Goal: Obtain resource: Download file/media

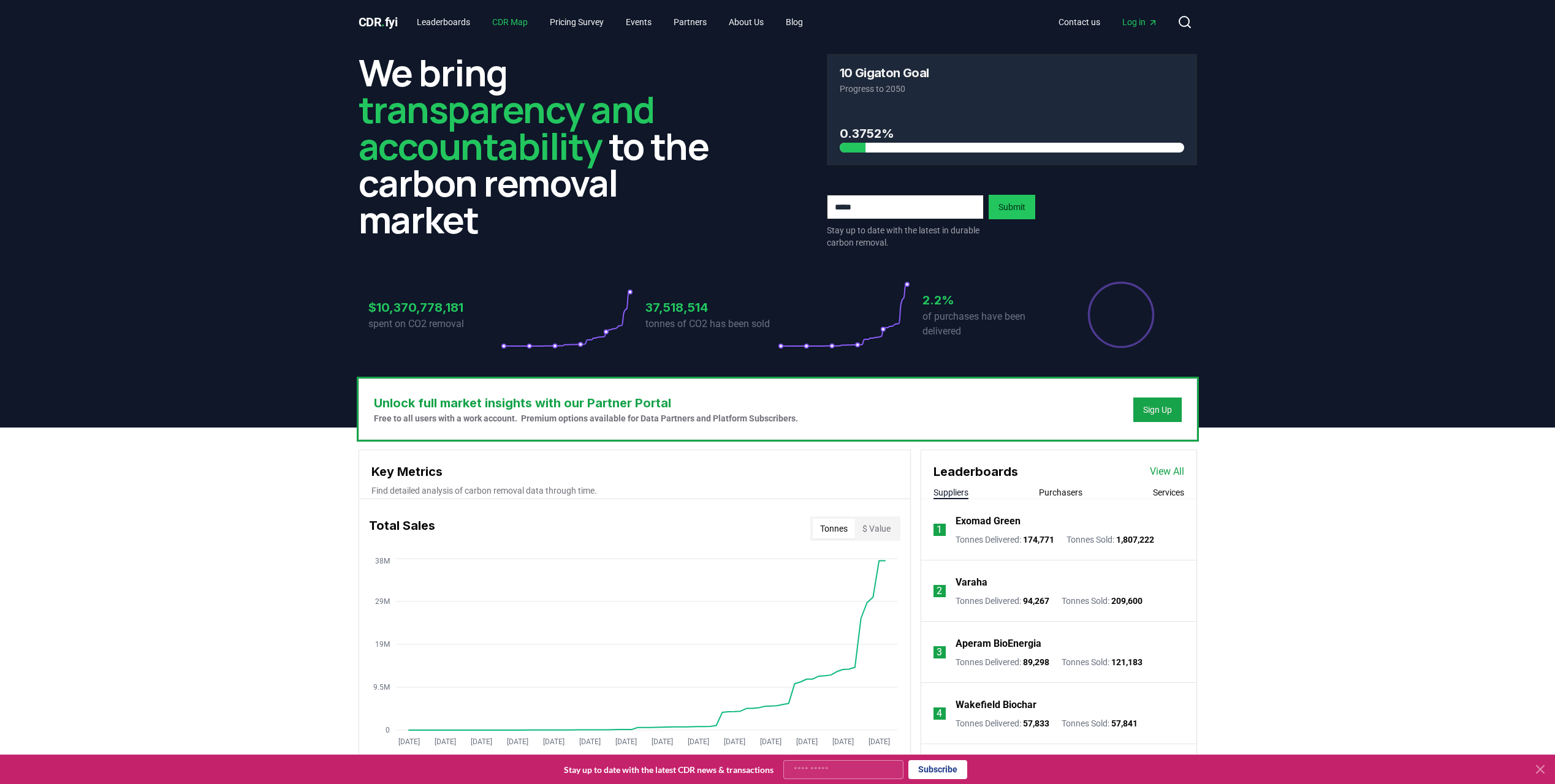
click at [523, 23] on link "CDR Map" at bounding box center [510, 22] width 56 height 22
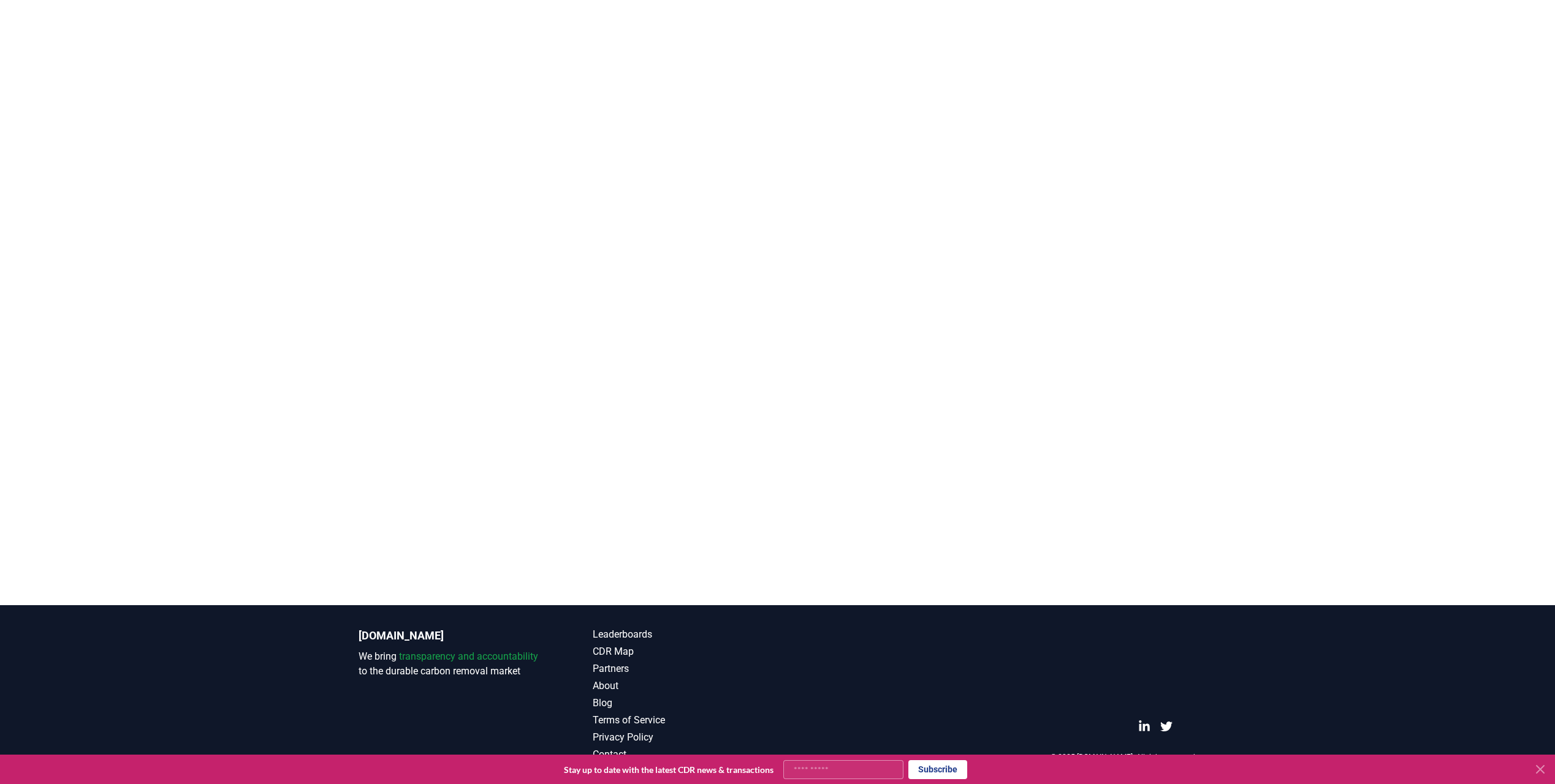
scroll to position [176, 0]
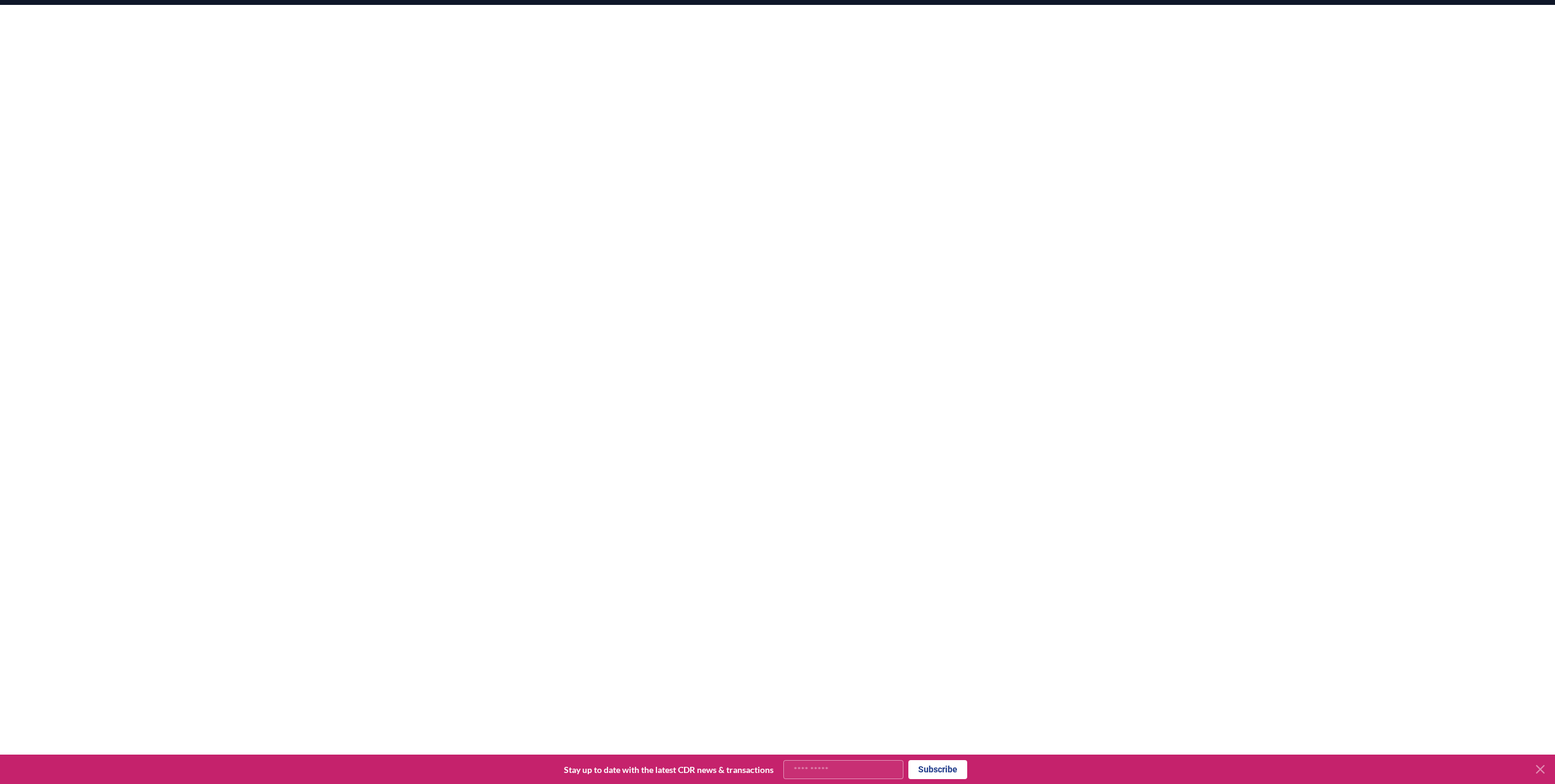
click at [1317, 185] on div at bounding box center [777, 311] width 1555 height 613
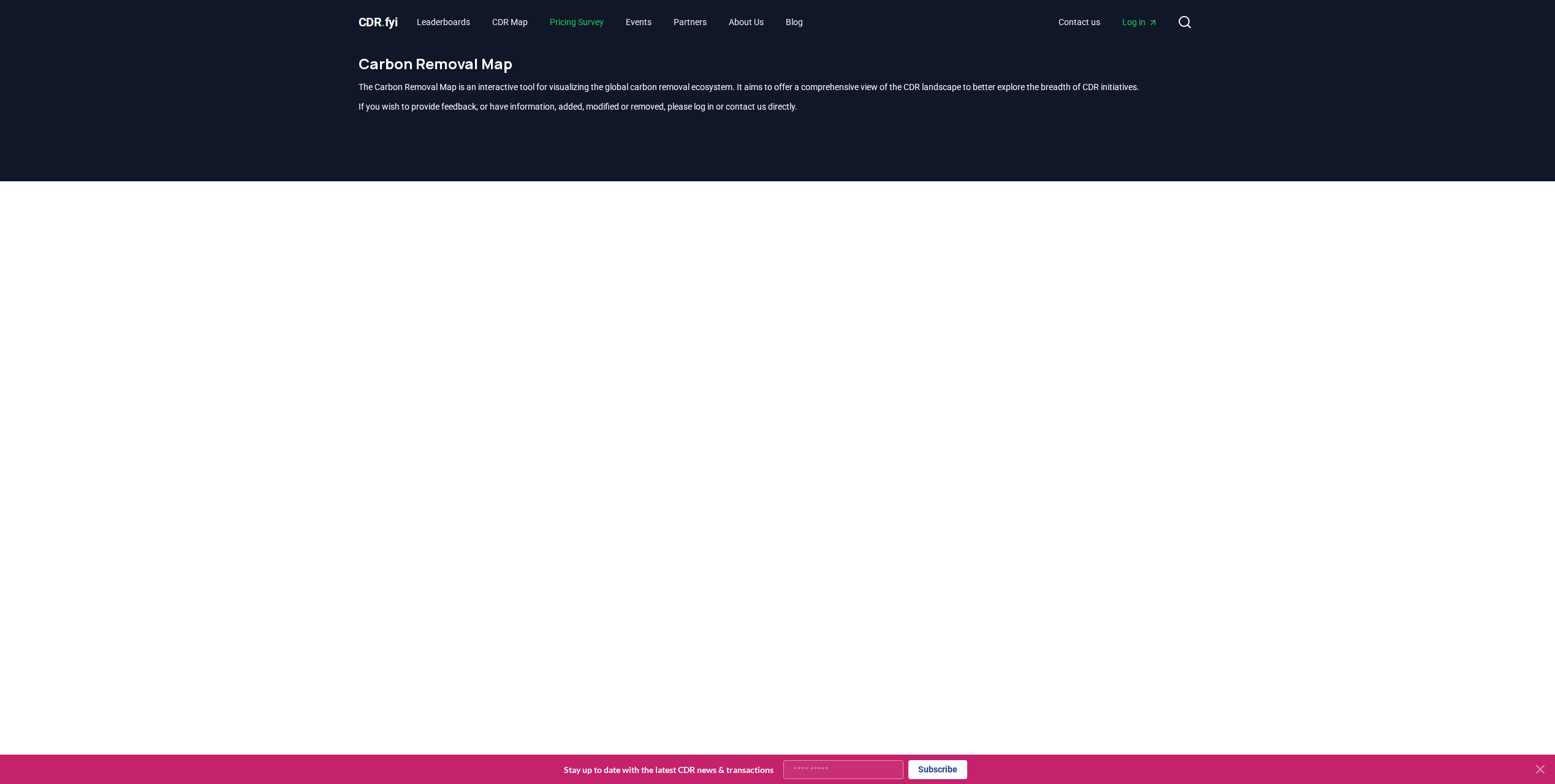
click at [586, 21] on link "Pricing Survey" at bounding box center [577, 22] width 73 height 22
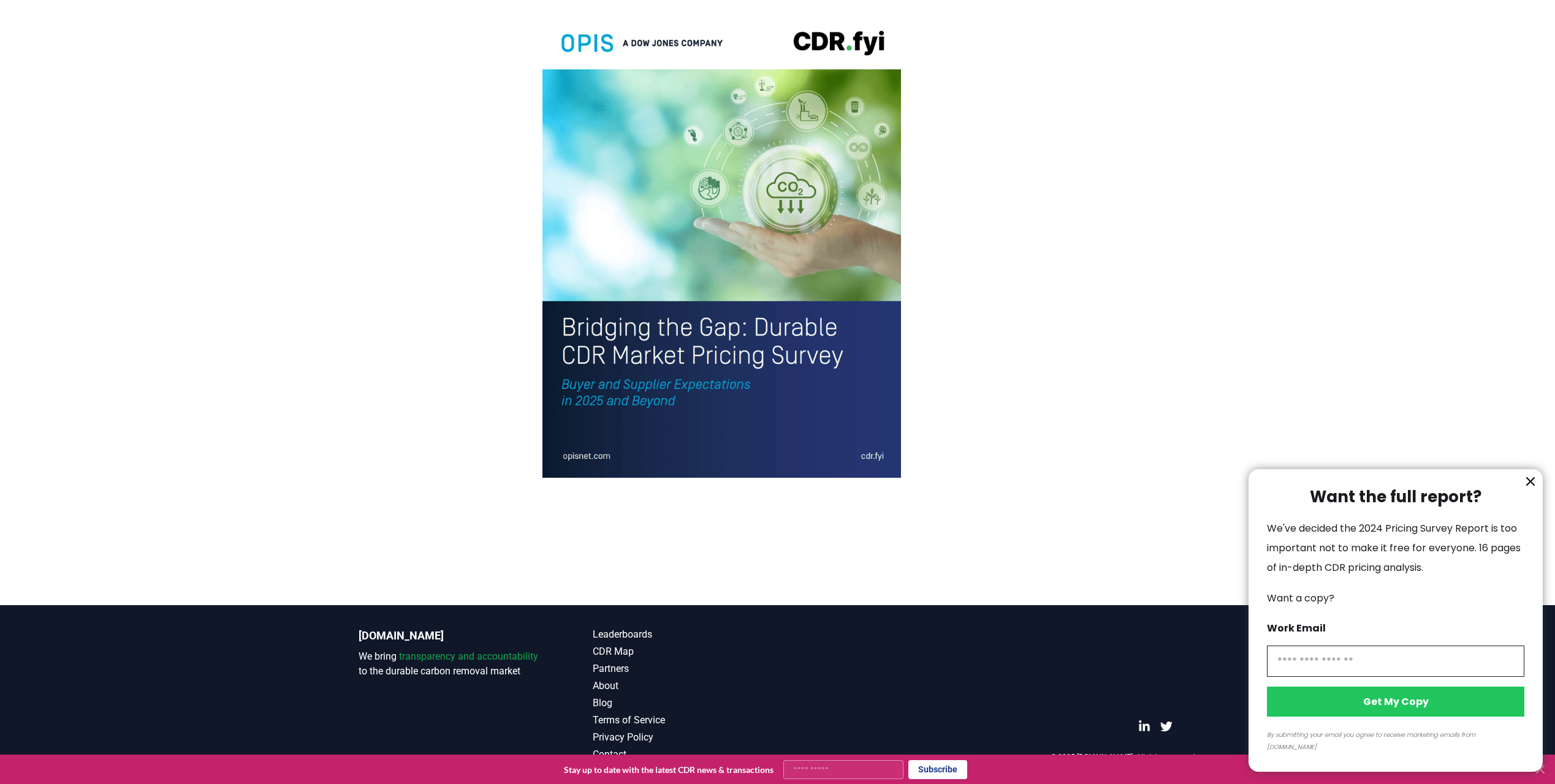
scroll to position [2262, 0]
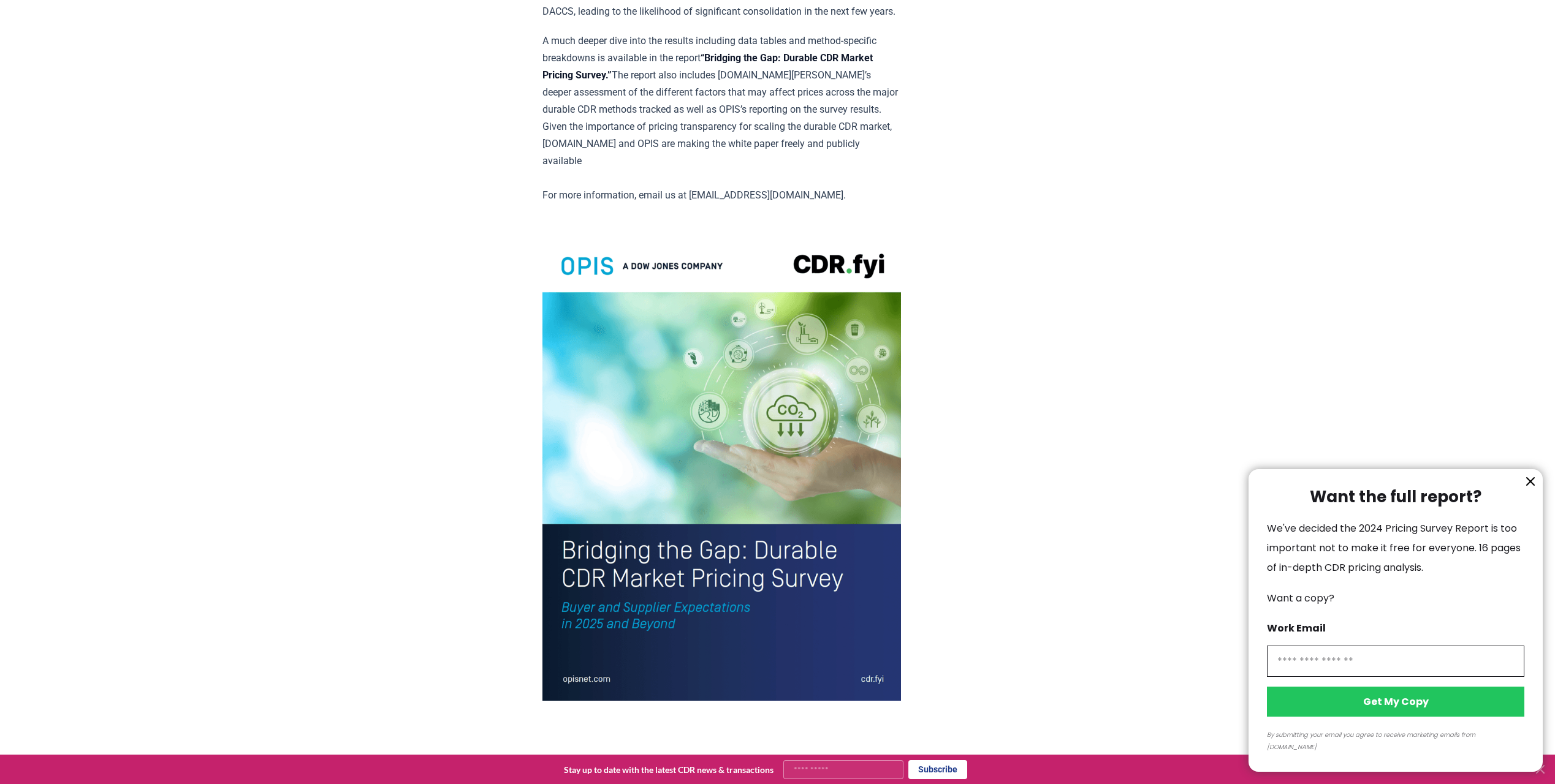
click at [846, 311] on div at bounding box center [777, 392] width 1555 height 784
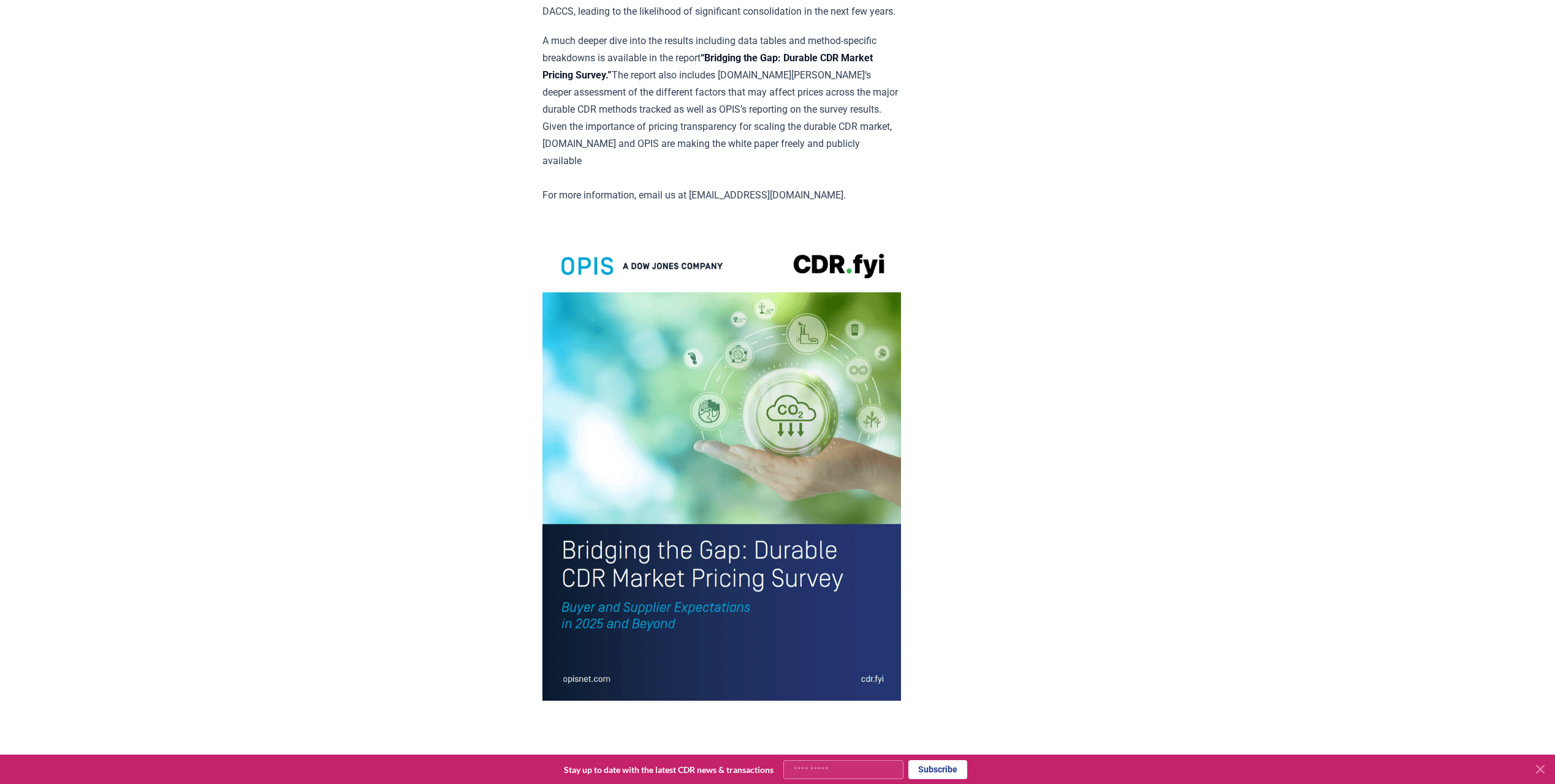
click at [593, 701] on img at bounding box center [722, 467] width 358 height 468
click at [595, 699] on img at bounding box center [722, 467] width 358 height 468
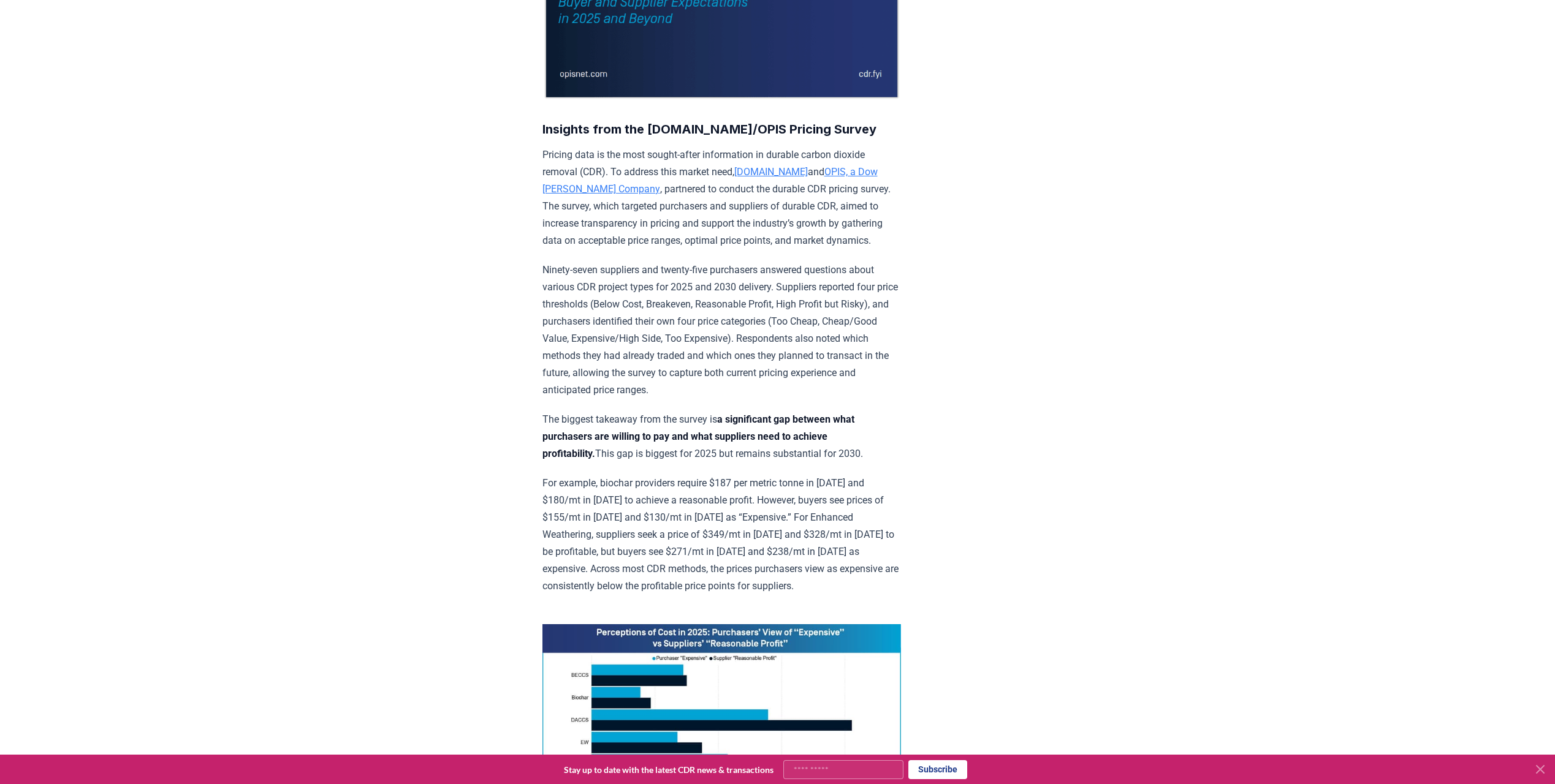
scroll to position [0, 0]
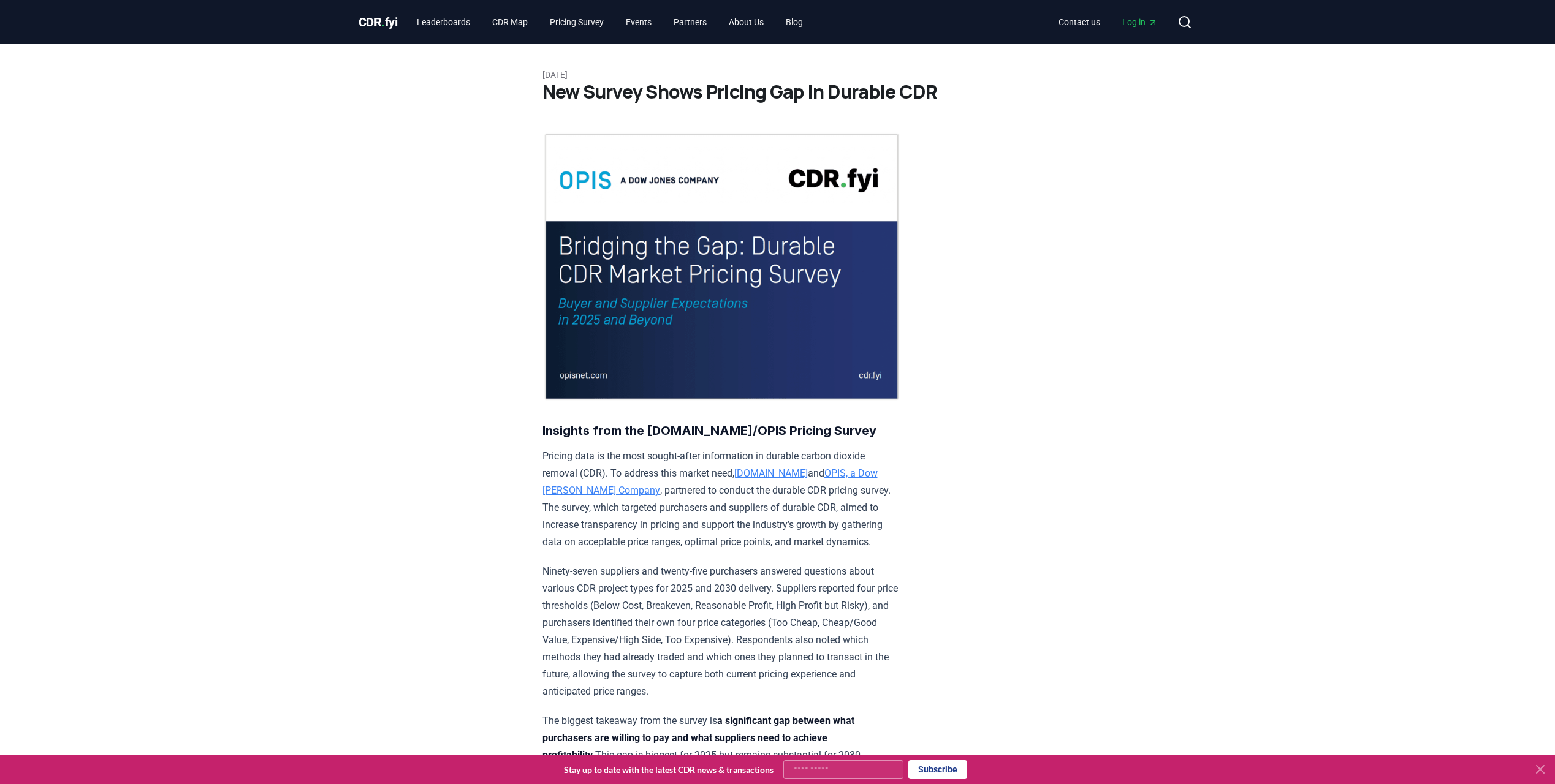
click at [751, 471] on link "[DOMAIN_NAME]" at bounding box center [771, 473] width 73 height 11
click at [715, 268] on img at bounding box center [722, 266] width 358 height 269
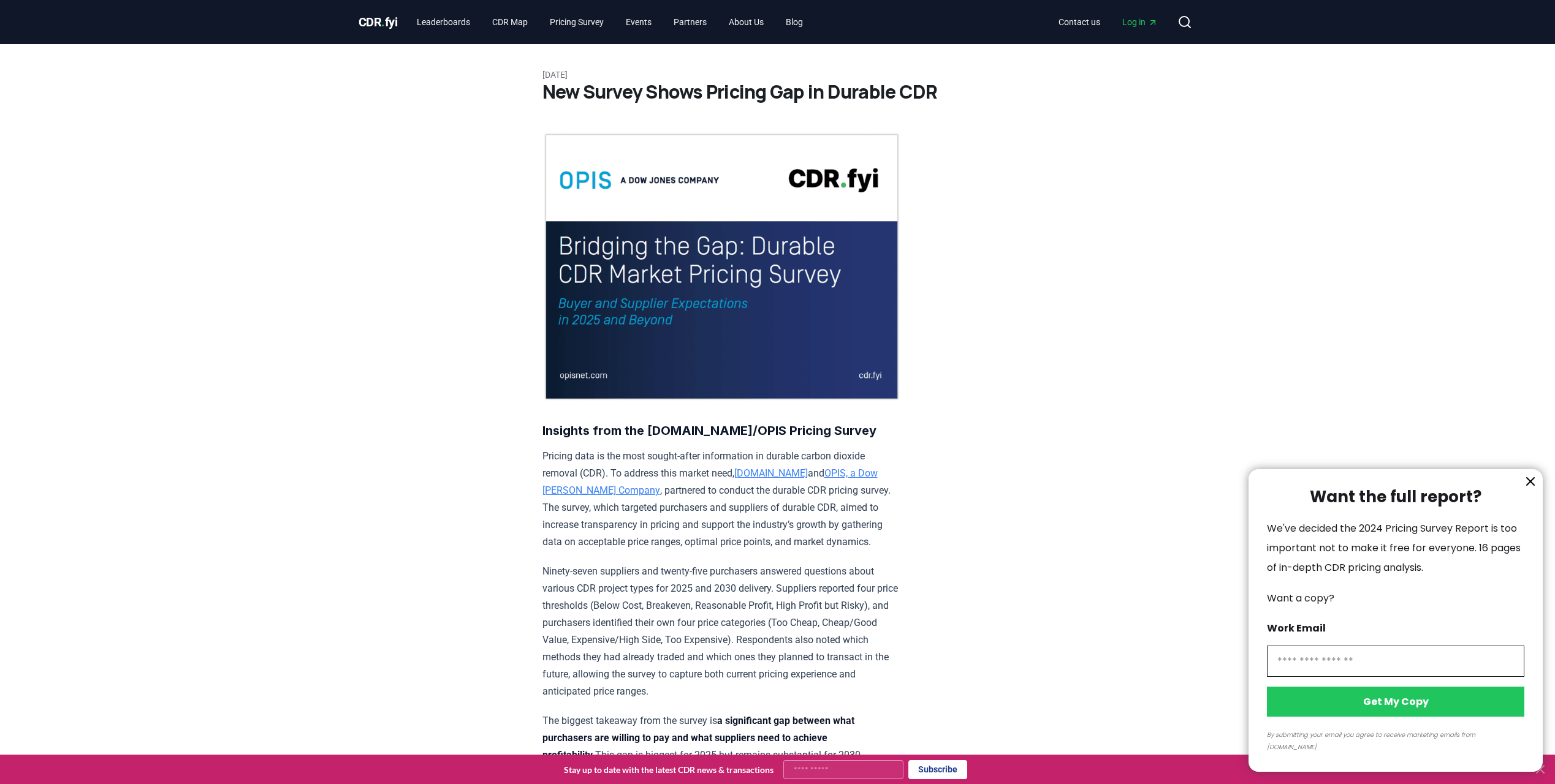
click at [1477, 674] on input "information" at bounding box center [1396, 661] width 258 height 31
type input "**********"
click at [1422, 714] on button "Get My Copy" at bounding box center [1396, 701] width 258 height 30
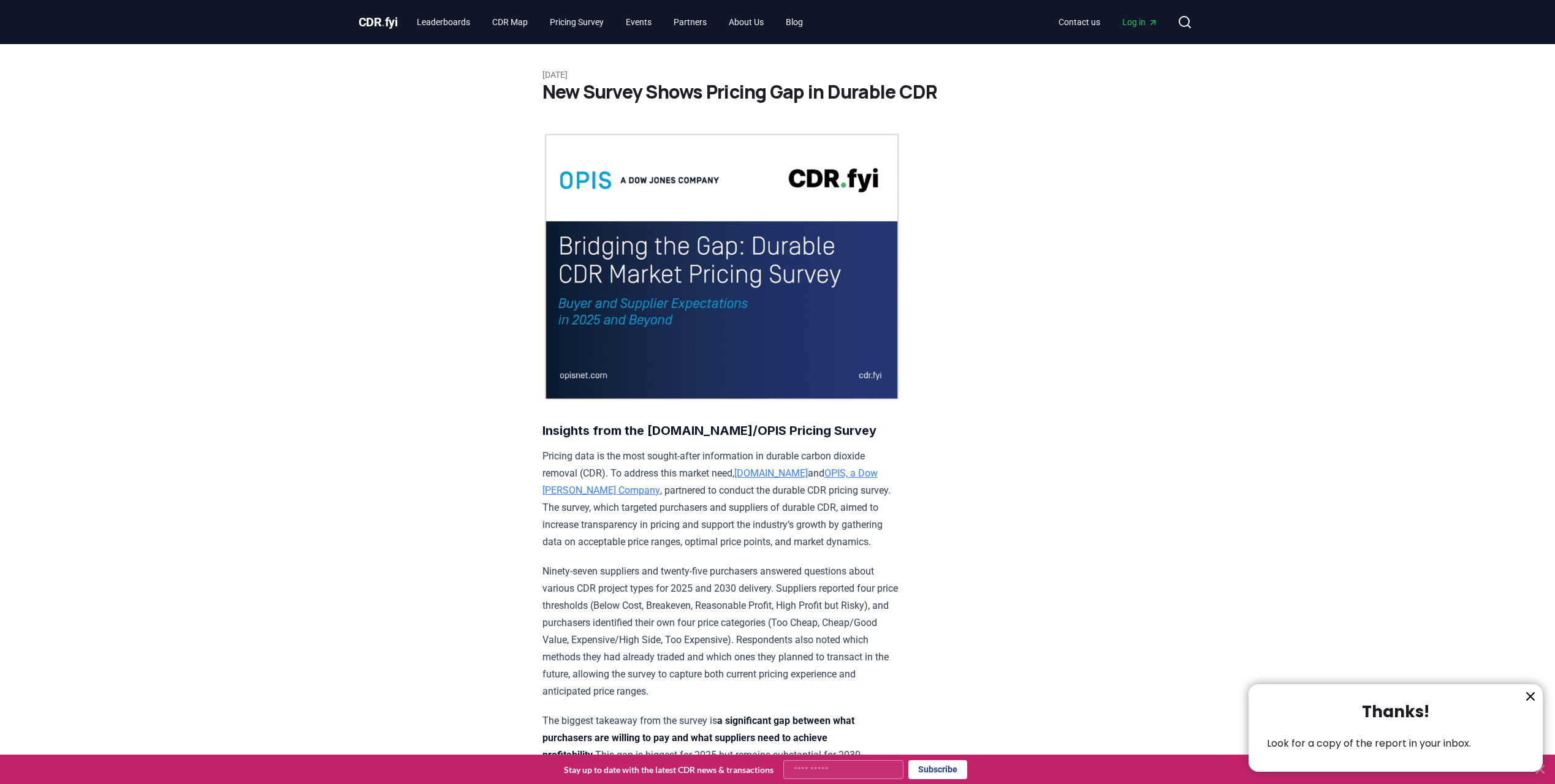
click at [1205, 384] on div at bounding box center [777, 392] width 1555 height 784
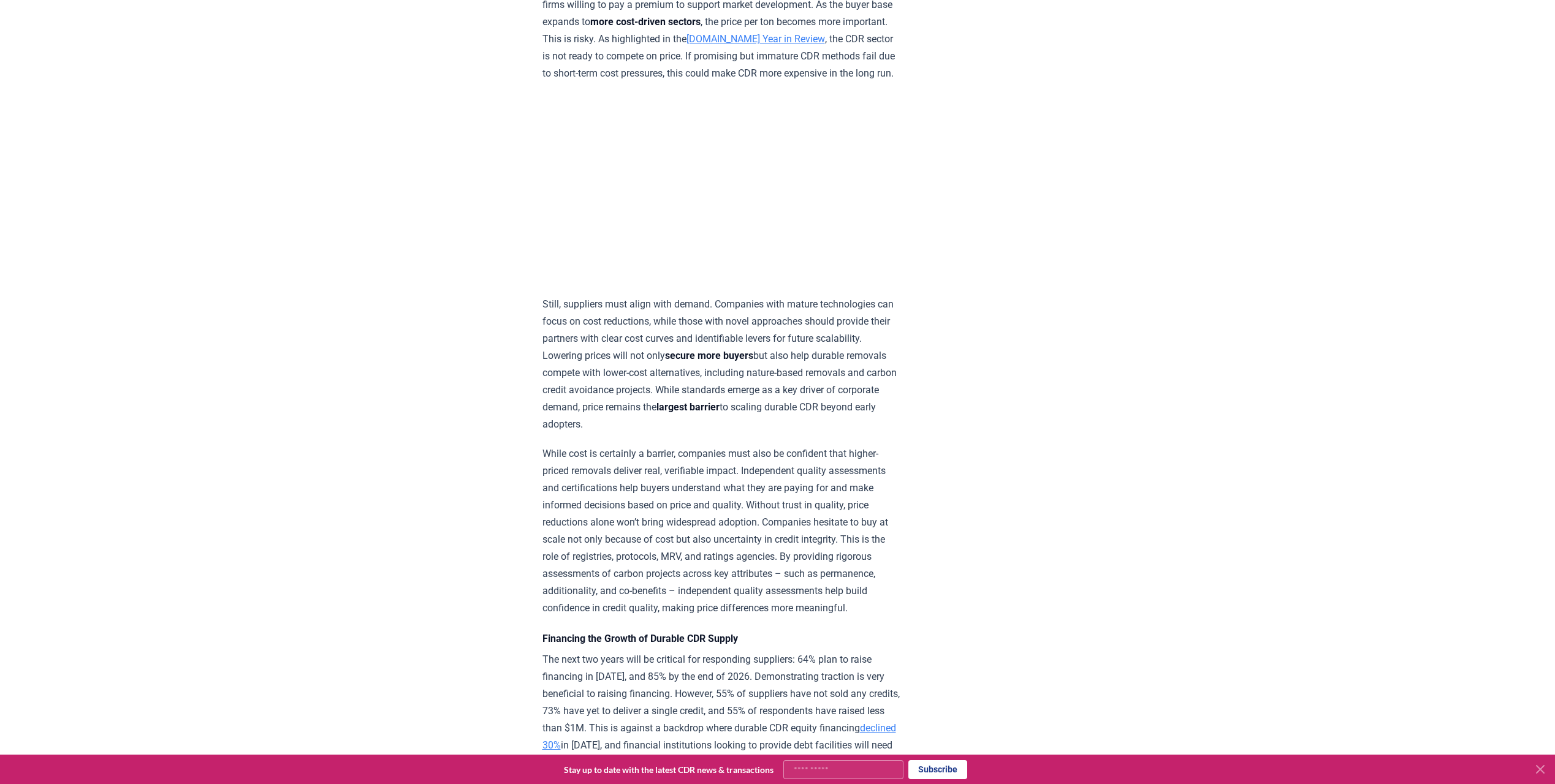
scroll to position [4381, 0]
